Goal: Task Accomplishment & Management: Use online tool/utility

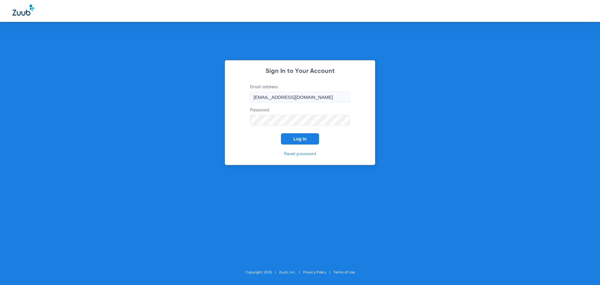
click at [302, 139] on span "Log In" at bounding box center [299, 138] width 13 height 5
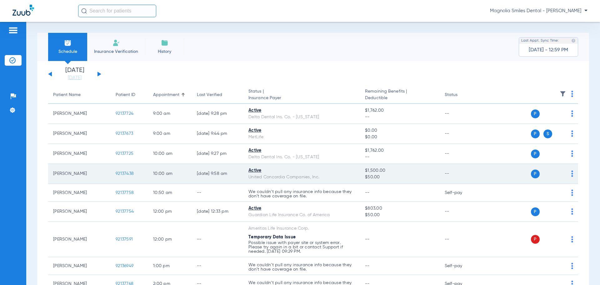
click at [126, 173] on span "92137438" at bounding box center [125, 173] width 18 height 4
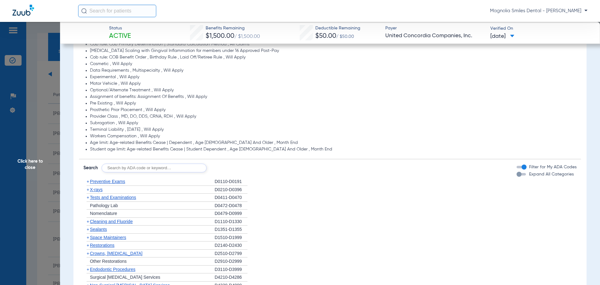
scroll to position [438, 0]
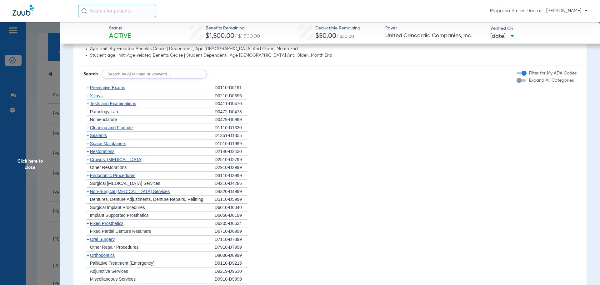
click at [95, 128] on span "Cleaning and Fluoride" at bounding box center [111, 127] width 43 height 5
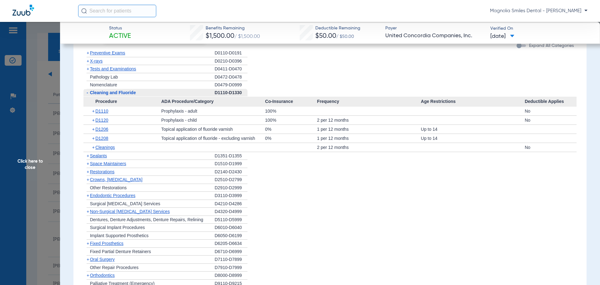
scroll to position [413, 0]
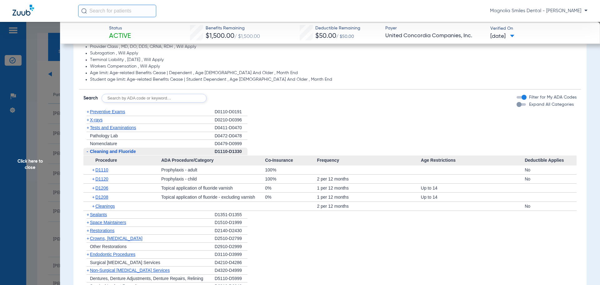
click at [134, 99] on input "text" at bounding box center [154, 98] width 105 height 9
type input "D4910"
click at [231, 99] on button "Search" at bounding box center [230, 98] width 25 height 9
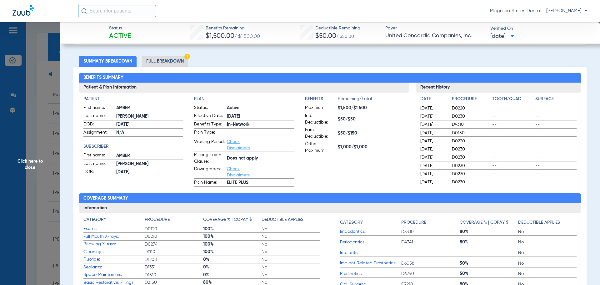
scroll to position [0, 0]
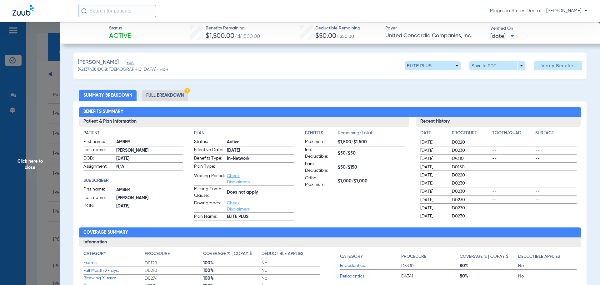
click at [39, 57] on span "Click here to close" at bounding box center [30, 164] width 60 height 285
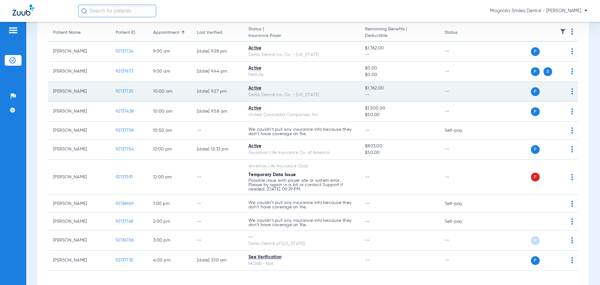
scroll to position [63, 0]
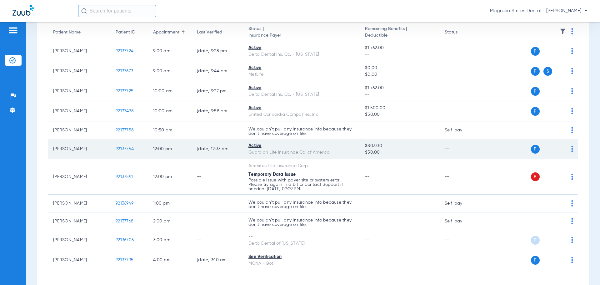
click at [128, 150] on span "92137754" at bounding box center [125, 149] width 18 height 4
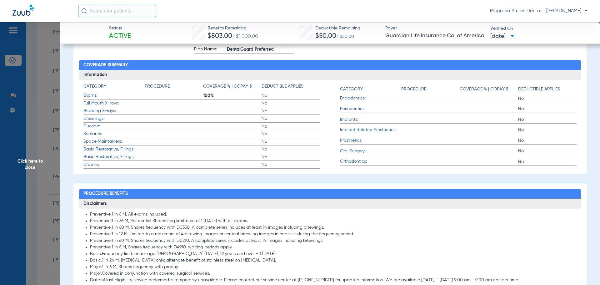
scroll to position [125, 0]
